Goal: Use online tool/utility

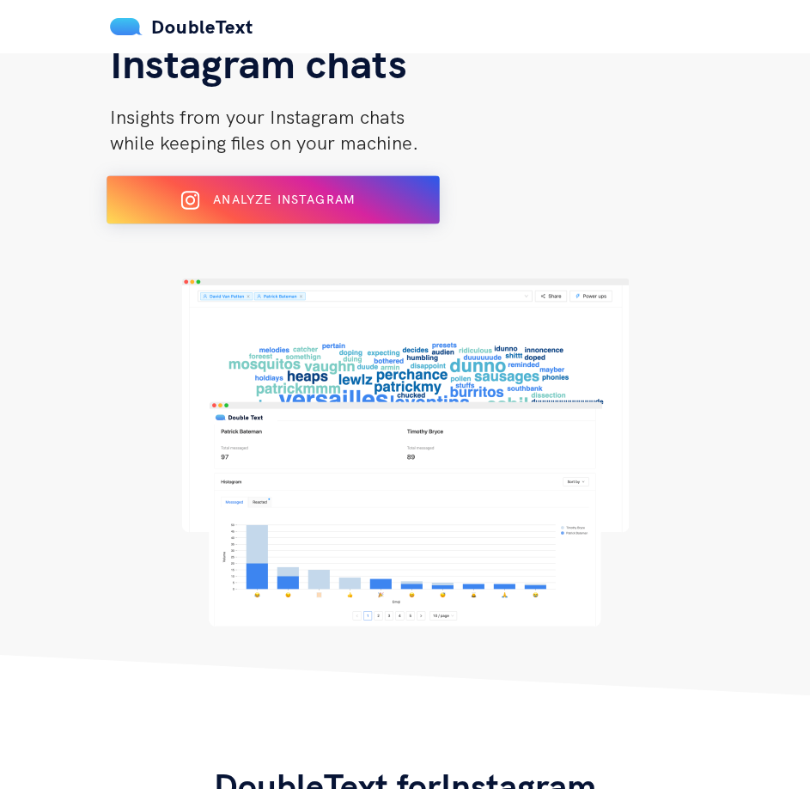
scroll to position [172, 0]
click at [234, 207] on span "Analyze Instagram" at bounding box center [284, 199] width 142 height 15
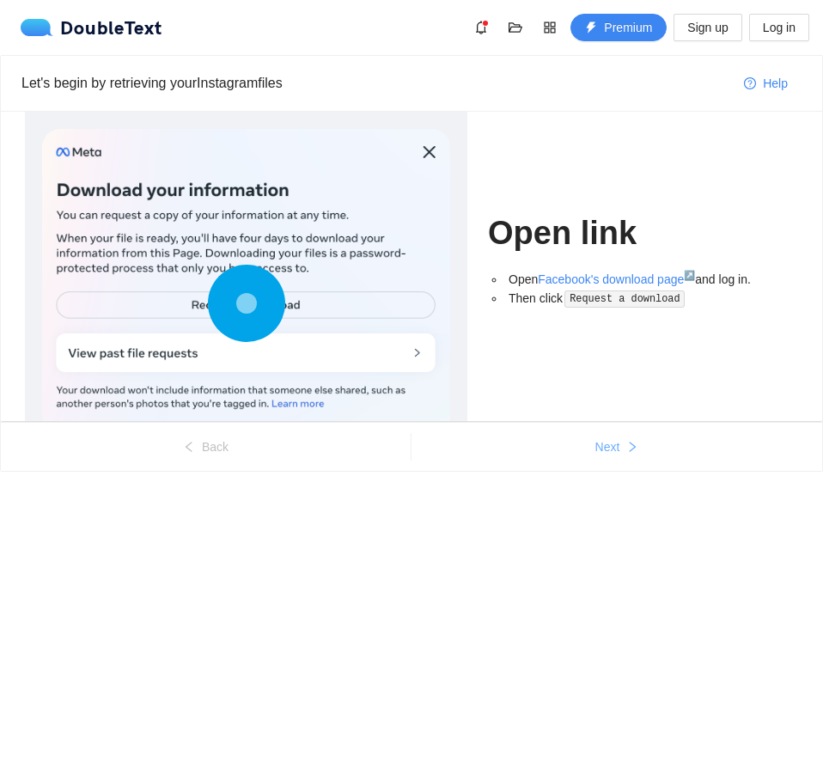
click at [600, 447] on span "Next" at bounding box center [607, 446] width 25 height 19
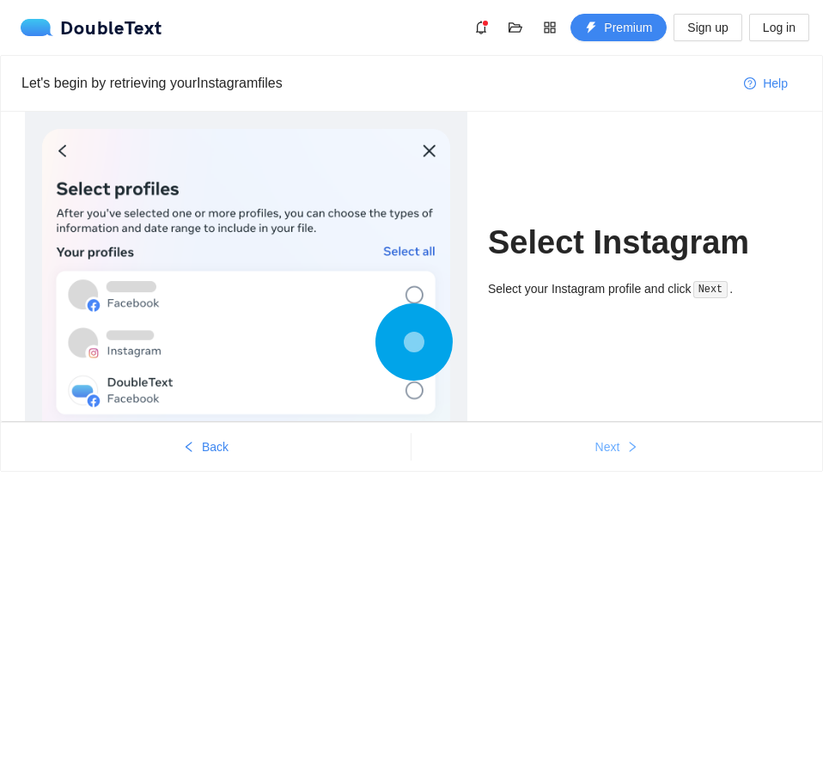
click at [601, 445] on span "Next" at bounding box center [607, 446] width 25 height 19
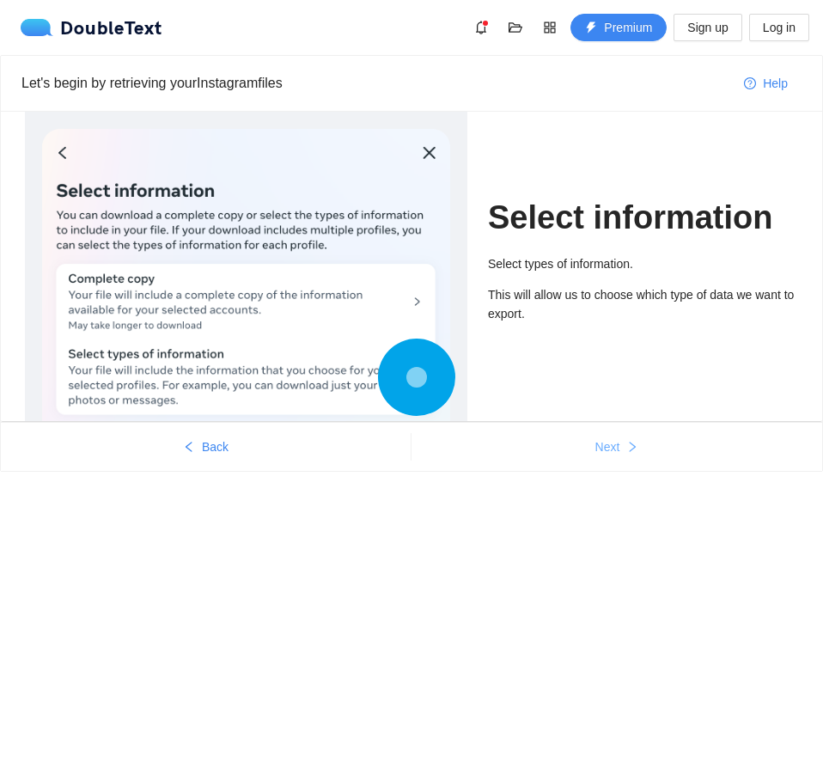
click at [614, 439] on span "Next" at bounding box center [607, 446] width 25 height 19
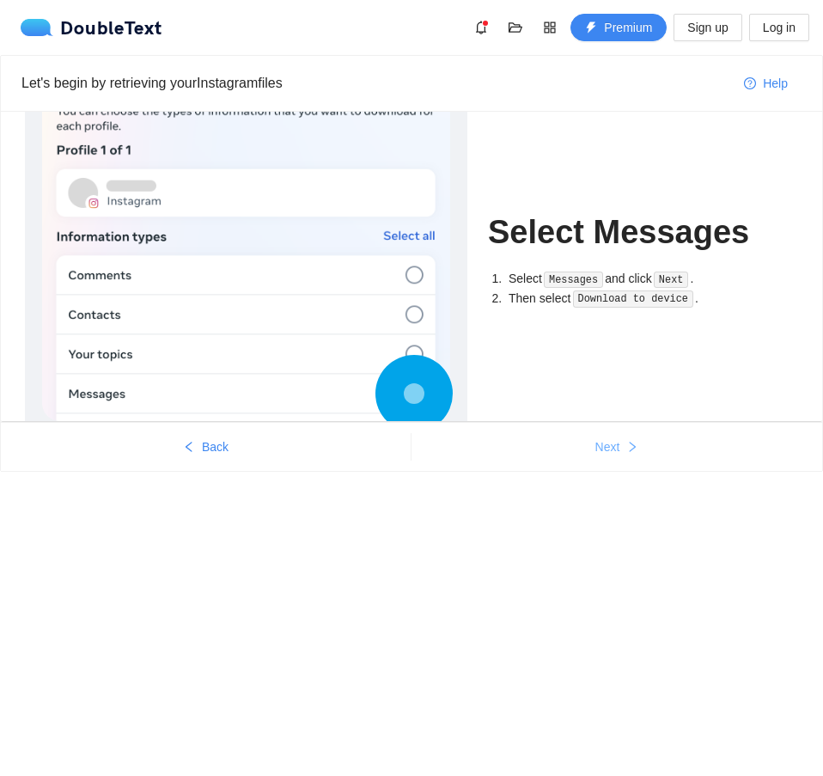
click at [614, 439] on span "Next" at bounding box center [607, 446] width 25 height 19
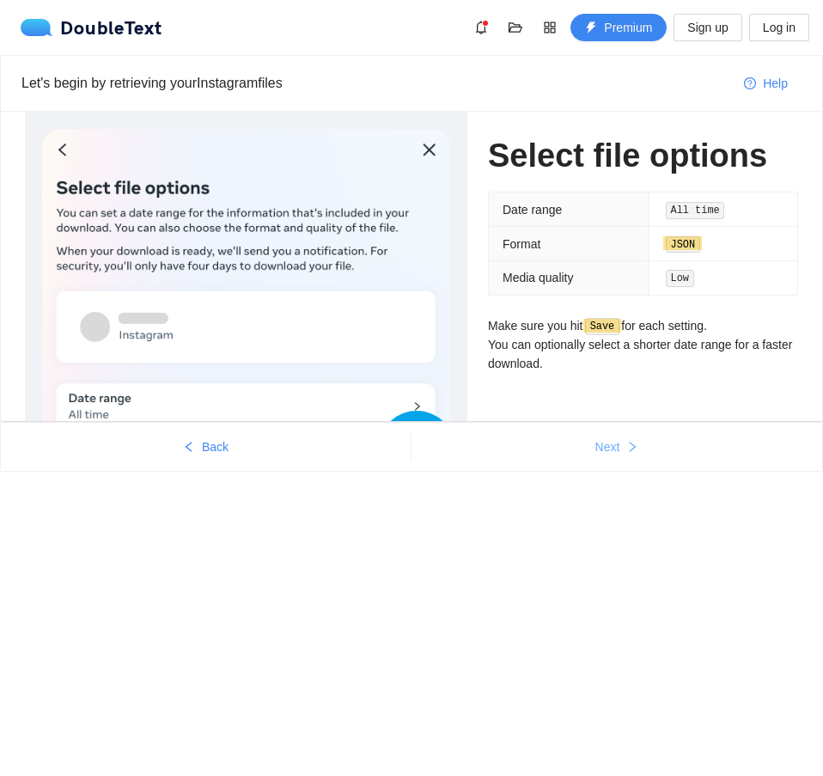
click at [614, 439] on span "Next" at bounding box center [607, 446] width 25 height 19
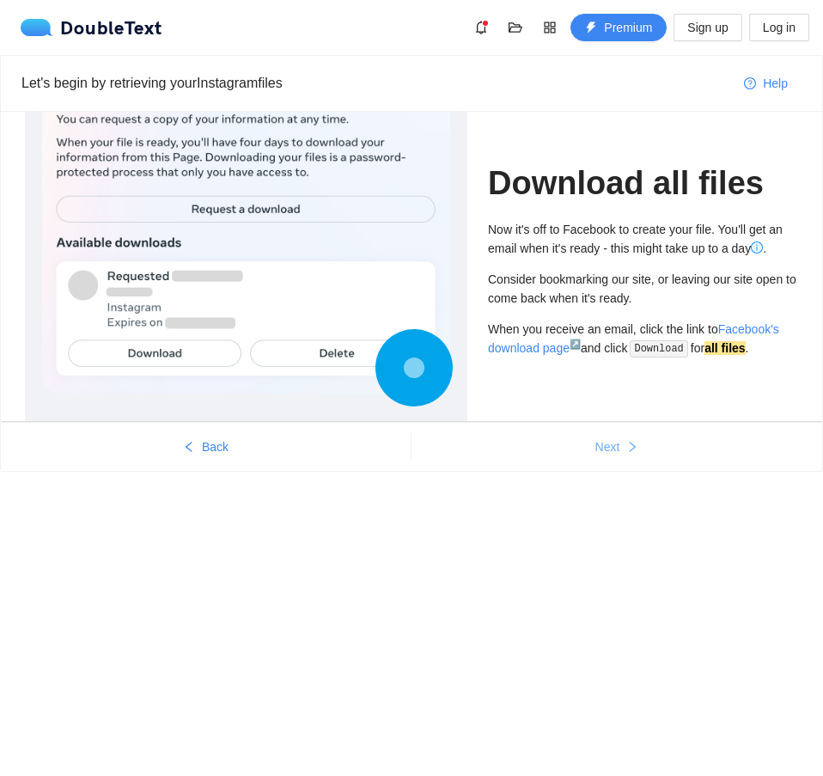
click at [614, 439] on span "Next" at bounding box center [607, 446] width 25 height 19
